Goal: Task Accomplishment & Management: Complete application form

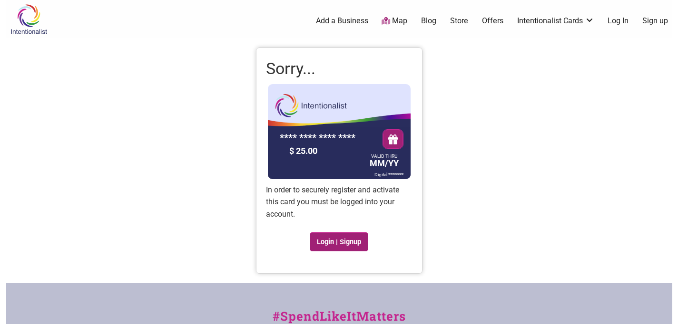
click at [338, 240] on link "Login | Signup" at bounding box center [339, 242] width 59 height 19
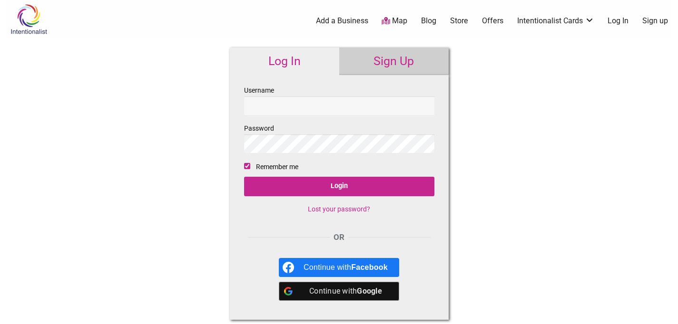
click at [375, 68] on link "Sign Up" at bounding box center [393, 62] width 109 height 28
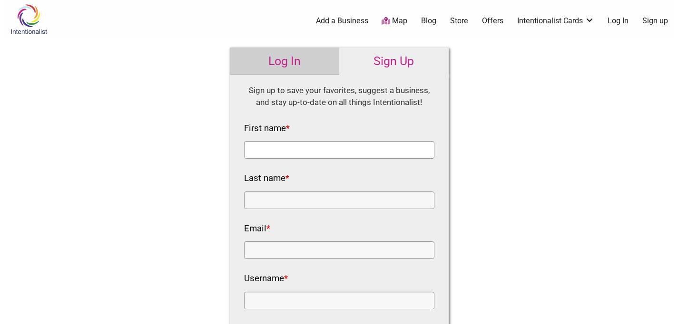
click at [305, 149] on input "First name *" at bounding box center [339, 150] width 190 height 18
type input "Soumika"
type input "Gaddameedi"
type input "soumi789@gmail.com"
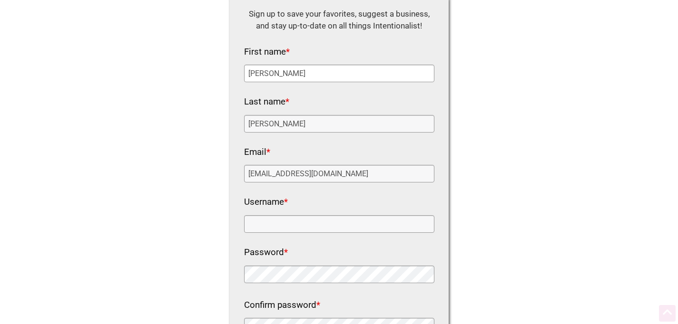
scroll to position [191, 0]
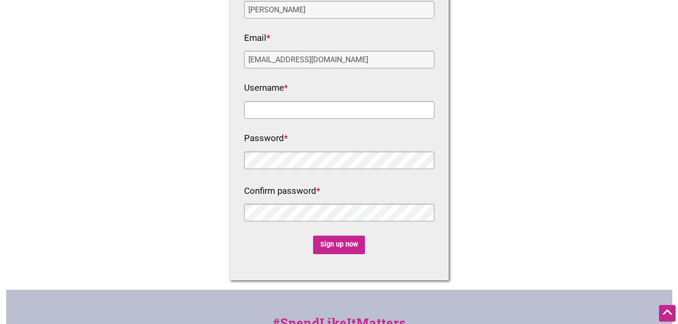
click at [284, 112] on input "Username *" at bounding box center [339, 110] width 190 height 18
type input "[PERSON_NAME]"
click at [331, 241] on input "Sign up now" at bounding box center [339, 245] width 52 height 19
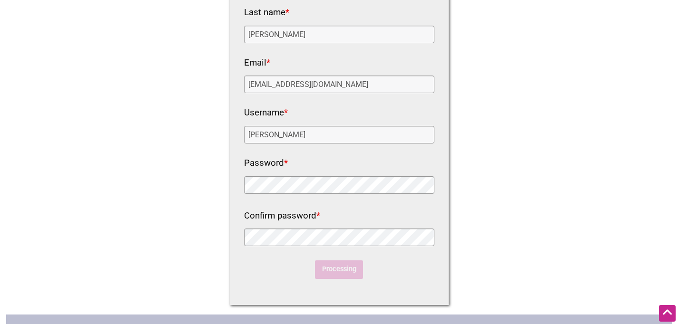
scroll to position [29, 0]
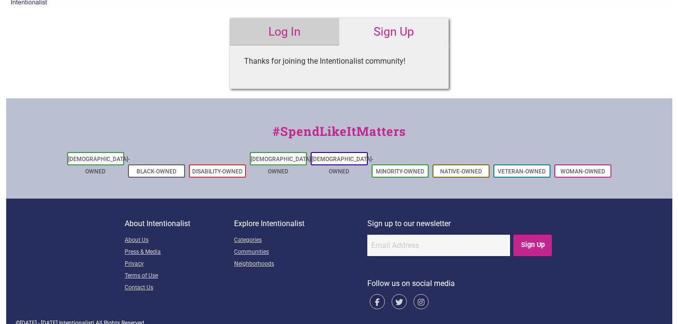
type input "[PERSON_NAME]"
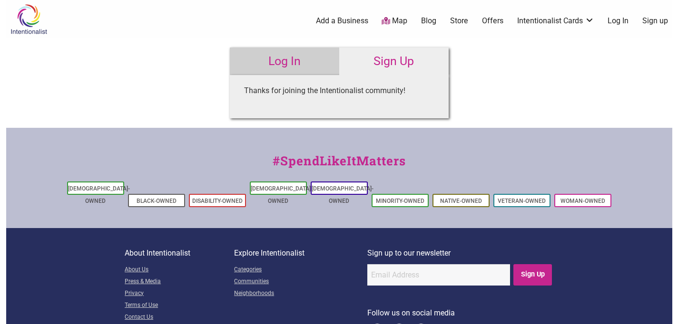
click at [258, 63] on link "Log In" at bounding box center [284, 62] width 109 height 28
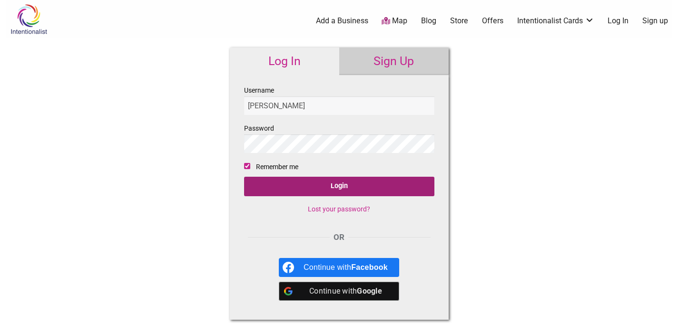
click at [326, 184] on input "Login" at bounding box center [339, 187] width 190 height 20
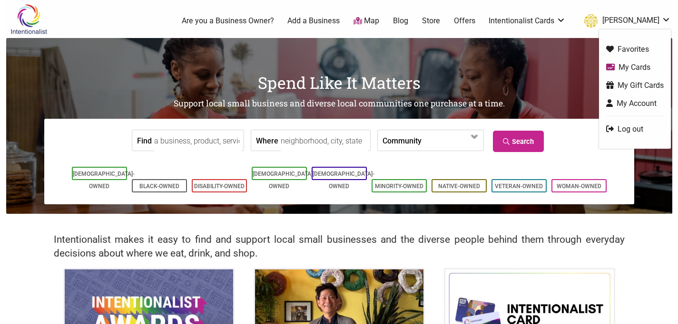
click at [622, 68] on link "My Cards" at bounding box center [635, 67] width 58 height 11
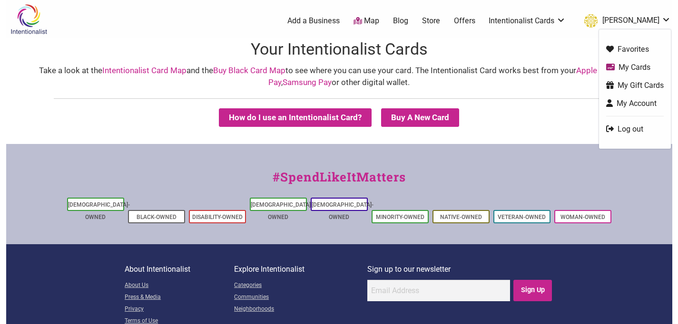
click at [637, 26] on link "[PERSON_NAME]" at bounding box center [624, 20] width 91 height 17
click at [620, 80] on link "My Gift Cards" at bounding box center [635, 85] width 58 height 11
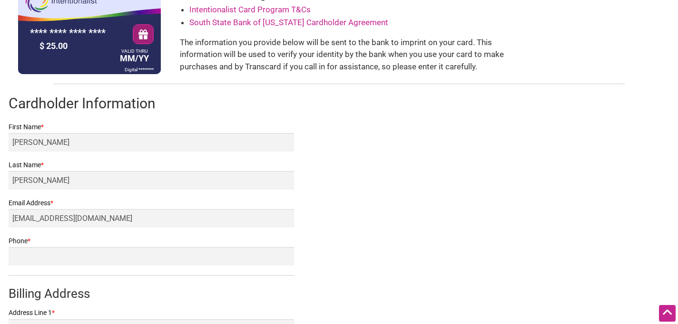
scroll to position [121, 0]
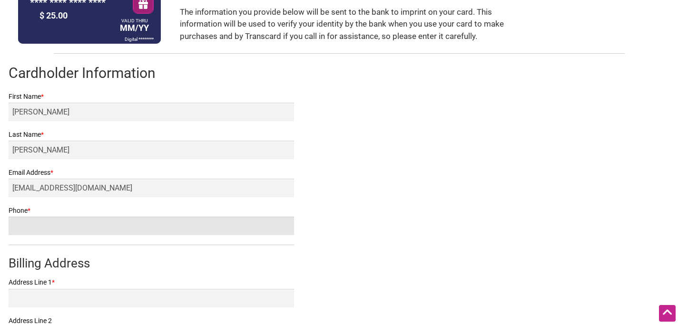
click at [106, 228] on input "Phone *" at bounding box center [151, 226] width 285 height 19
type input "4143669697"
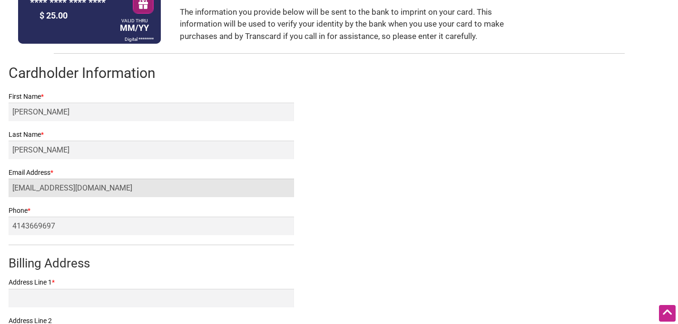
type input "[STREET_ADDRESS]"
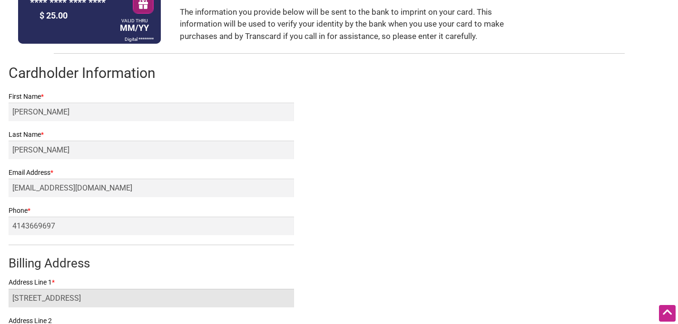
type input "[GEOGRAPHIC_DATA]"
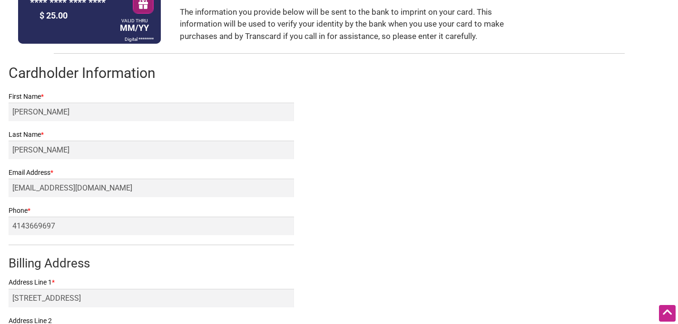
select select "WI"
type input "53151"
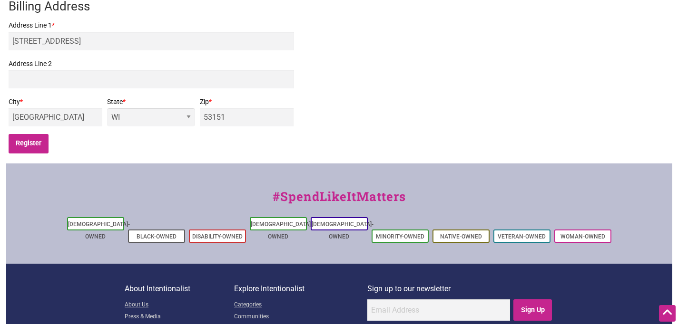
scroll to position [352, 0]
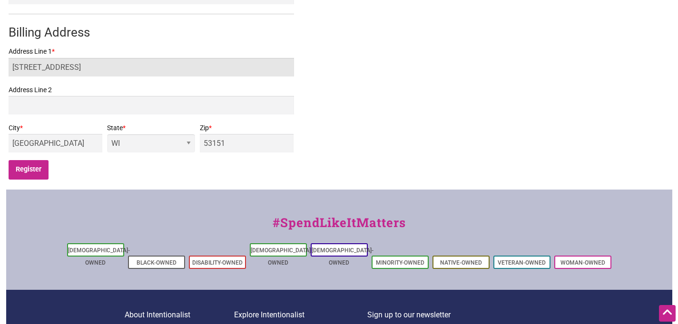
click at [74, 75] on input "5575 Berkshire Court" at bounding box center [151, 67] width 285 height 19
click at [74, 72] on input "5575 Berkshire Court" at bounding box center [151, 67] width 285 height 19
click at [73, 73] on input "5575 Berkshire Court" at bounding box center [151, 67] width 285 height 19
drag, startPoint x: 124, startPoint y: 71, endPoint x: 0, endPoint y: 74, distance: 123.7
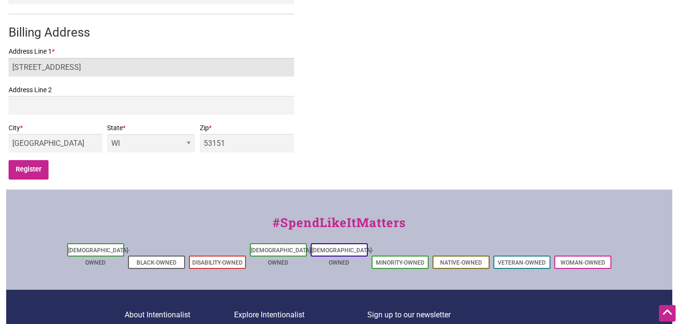
type input "616 N 62nd St"
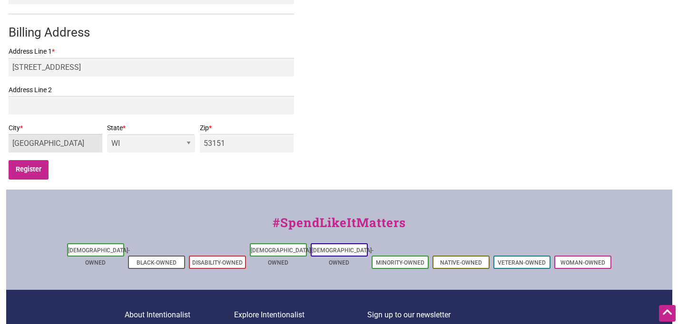
type input "Seattle"
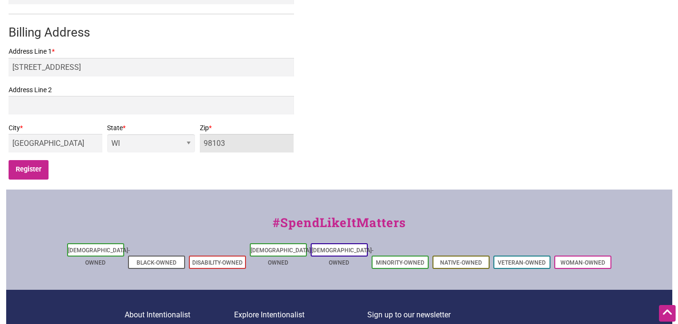
type input "98103"
click at [195, 146] on select "-- AL AK AZ AR CA CO CT DE DC FL GA HI ID IL IN IA KS KY LA ME MD MA MI MN MS M…" at bounding box center [151, 143] width 88 height 19
select select "WA"
click at [46, 171] on input "Register" at bounding box center [29, 170] width 40 height 20
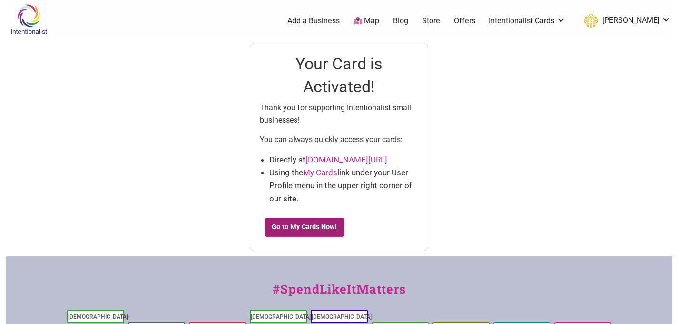
click at [326, 227] on link "Go to My Cards Now!" at bounding box center [305, 227] width 80 height 19
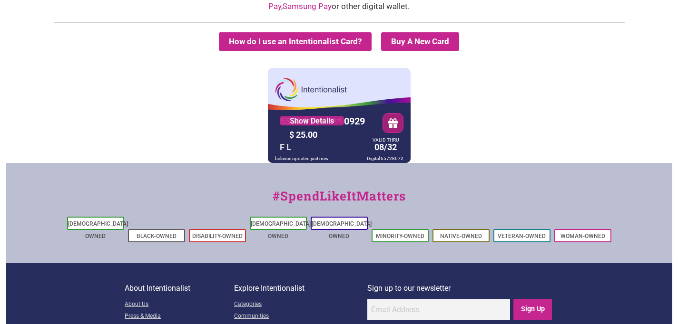
scroll to position [141, 0]
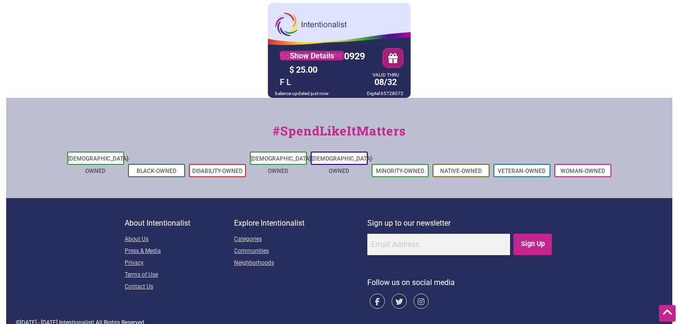
click at [303, 85] on div at bounding box center [339, 72] width 143 height 52
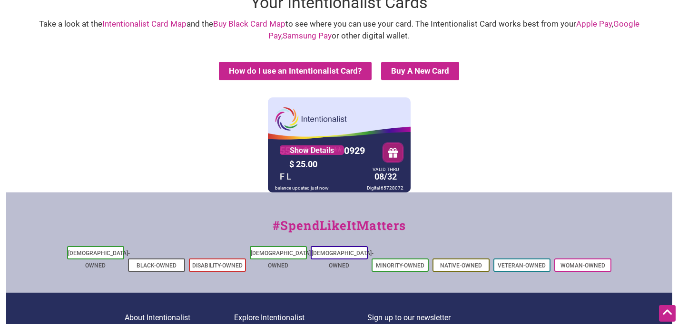
scroll to position [0, 0]
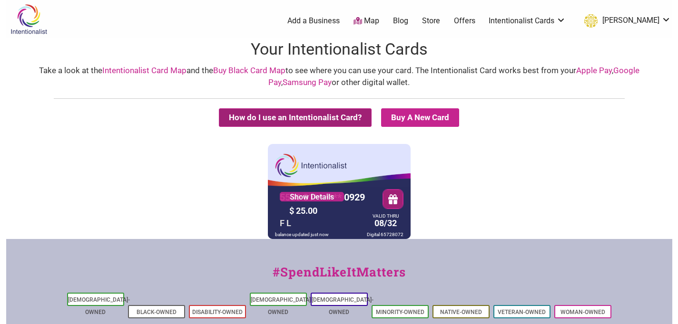
click at [290, 116] on button "How do I use an Intentionalist Card?" at bounding box center [295, 117] width 153 height 19
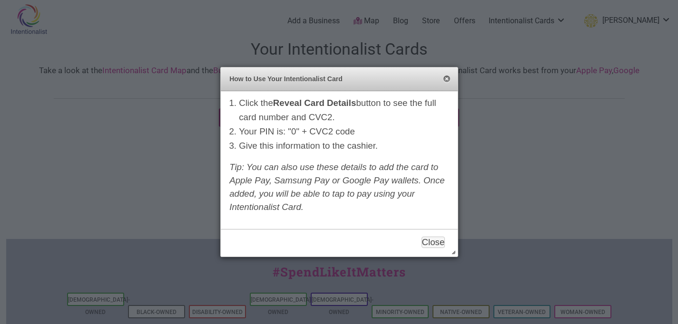
click at [444, 76] on button "Close" at bounding box center [447, 80] width 8 height 8
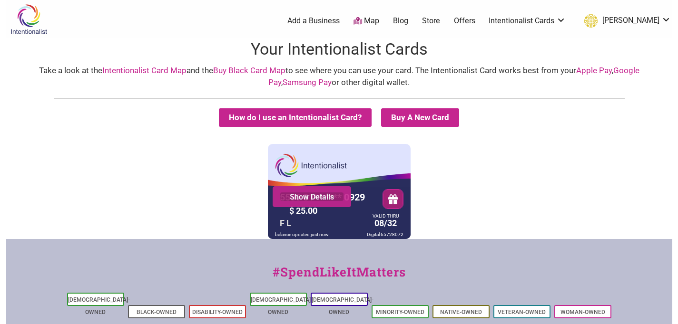
click at [308, 200] on link "Show Details" at bounding box center [312, 197] width 64 height 10
